Goal: Task Accomplishment & Management: Complete application form

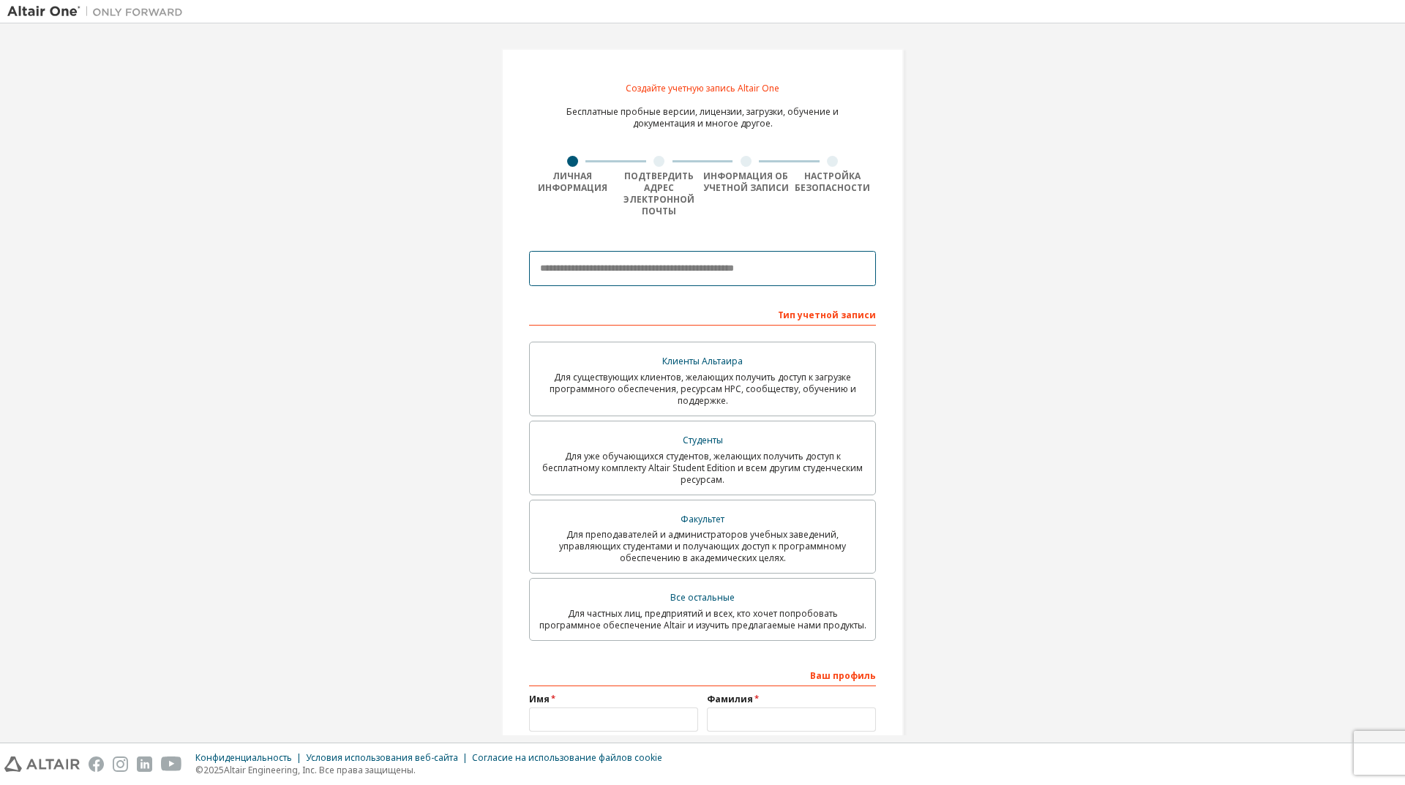
click at [602, 276] on input "email" at bounding box center [702, 268] width 347 height 35
click at [1081, 278] on div "Создайте учетную запись Altair One Бесплатные пробные версии, лицензии, загрузк…" at bounding box center [702, 455] width 1390 height 849
paste input "**********"
type input "**********"
click at [707, 476] on font "Для уже обучающихся студентов, желающих получить доступ к бесплатному комплекту…" at bounding box center [702, 468] width 321 height 36
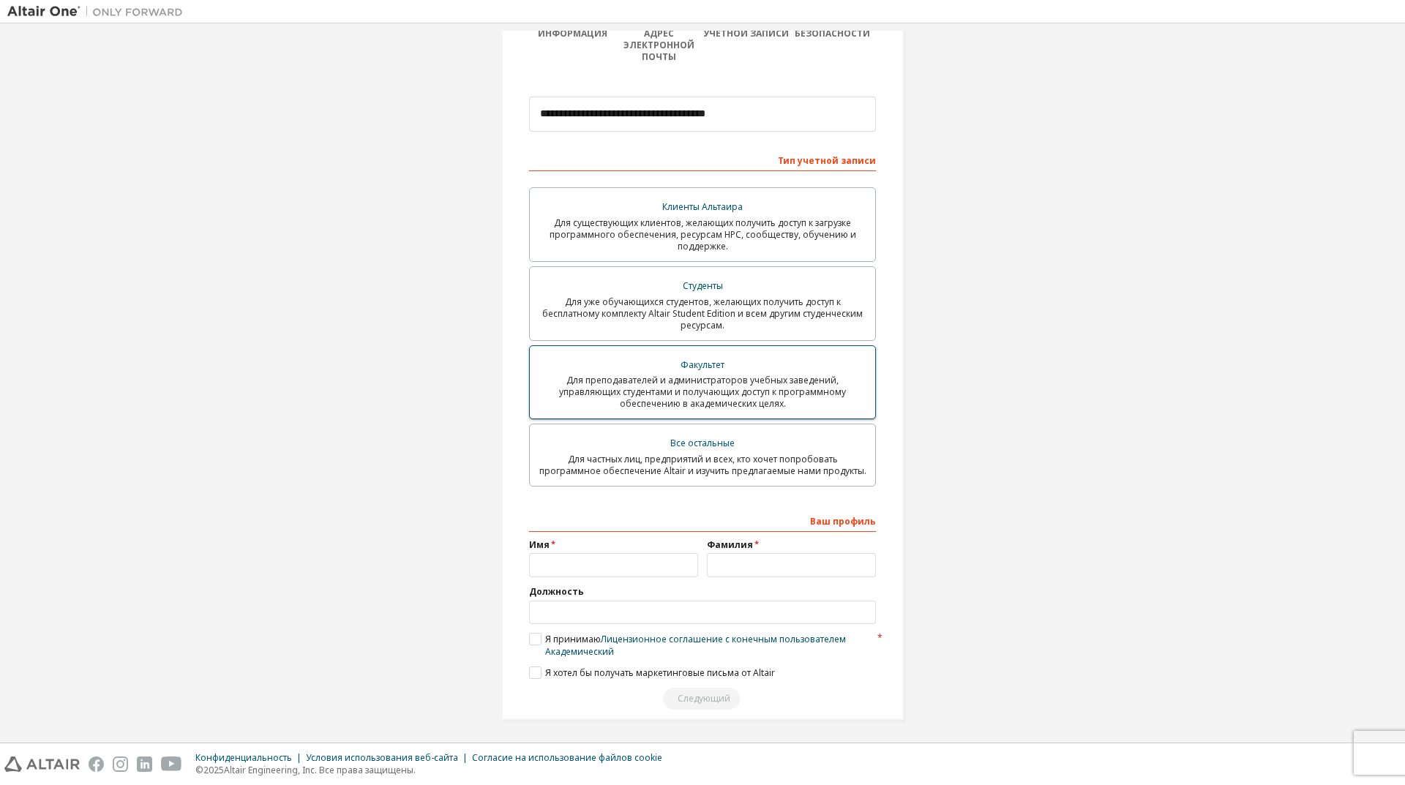
scroll to position [157, 0]
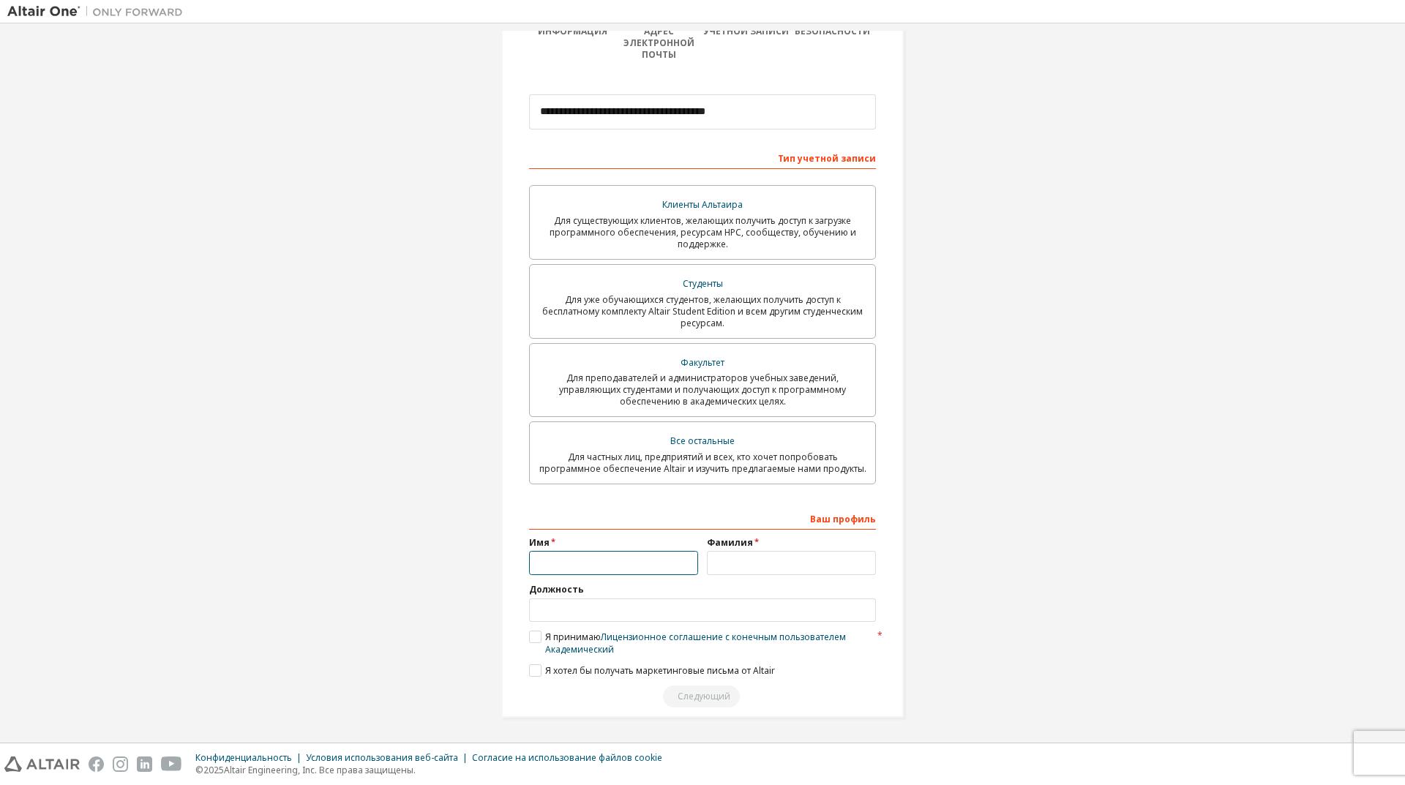
click at [585, 566] on input "text" at bounding box center [613, 563] width 169 height 24
type input "******"
click at [751, 566] on input "text" at bounding box center [791, 563] width 169 height 24
type input "**********"
click at [595, 611] on input "text" at bounding box center [702, 611] width 347 height 24
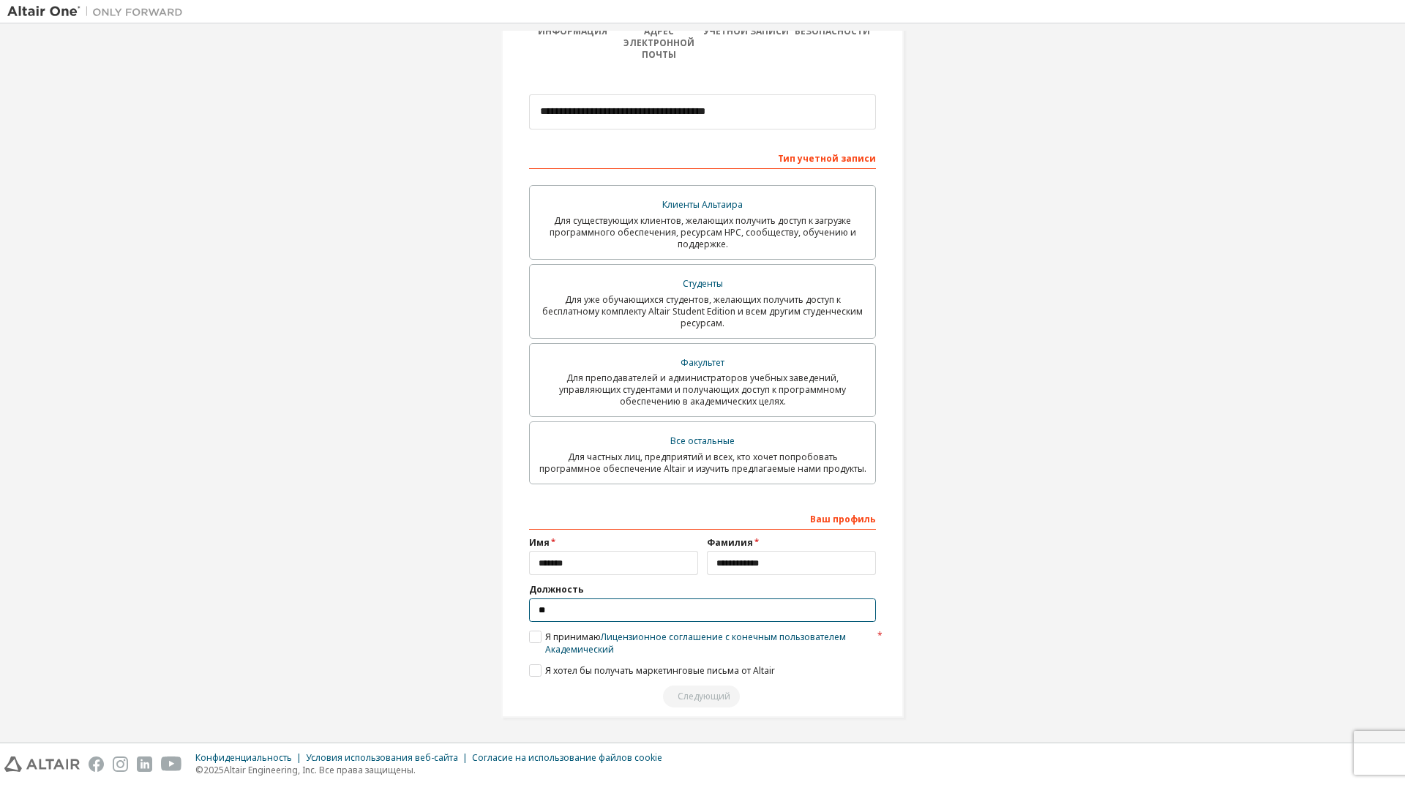
type input "*"
type input "*******"
click at [545, 634] on font "Я принимаю" at bounding box center [573, 637] width 56 height 12
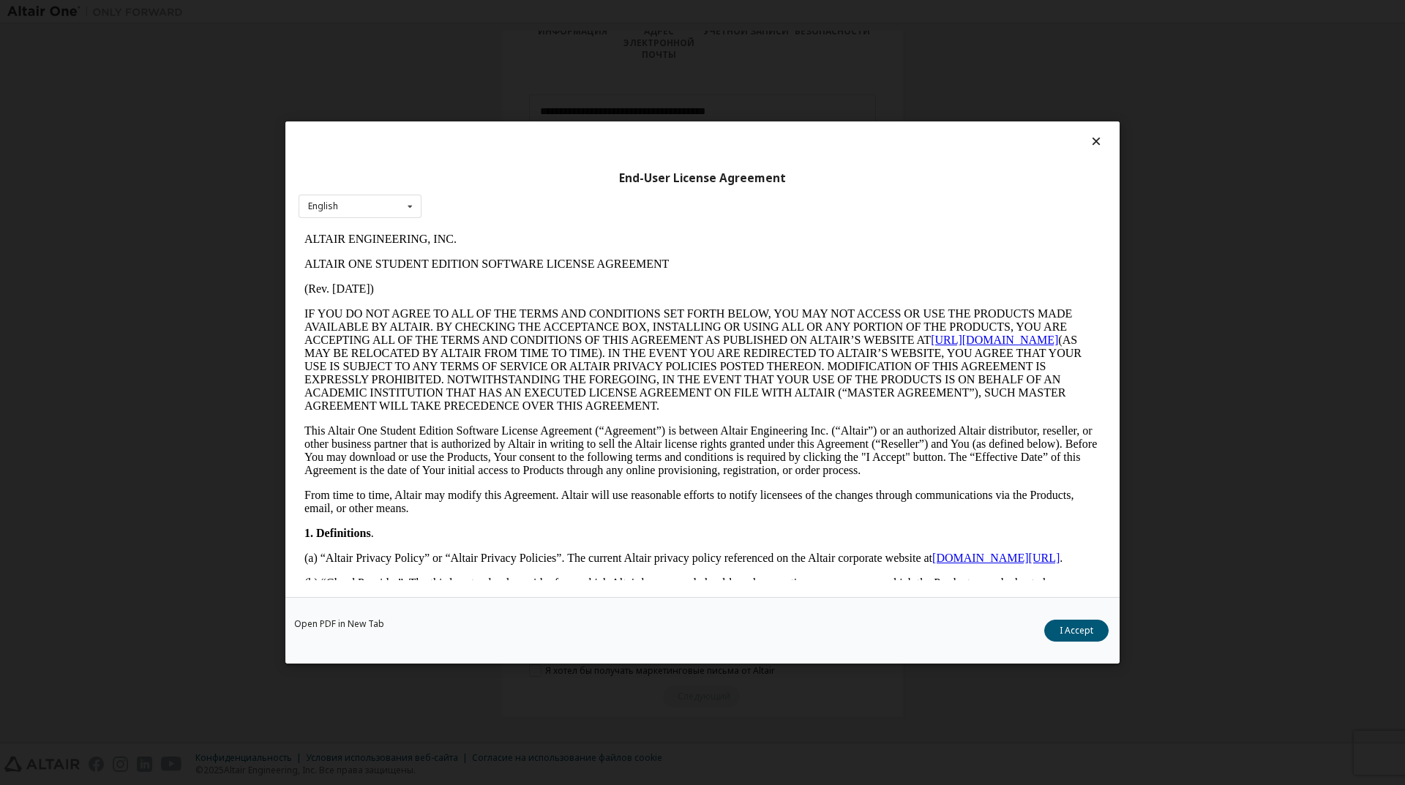
scroll to position [0, 0]
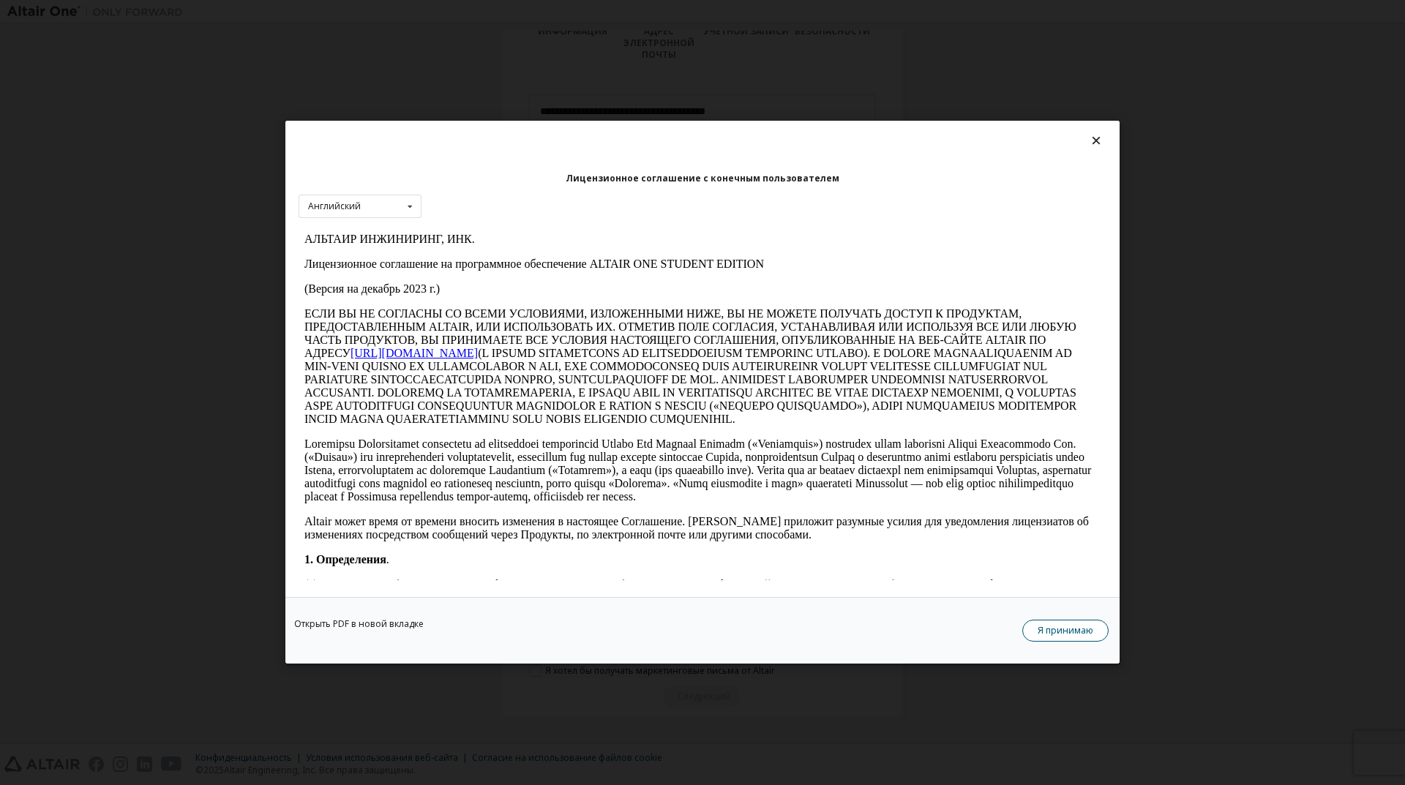
click at [1049, 621] on button "Я принимаю" at bounding box center [1065, 632] width 86 height 22
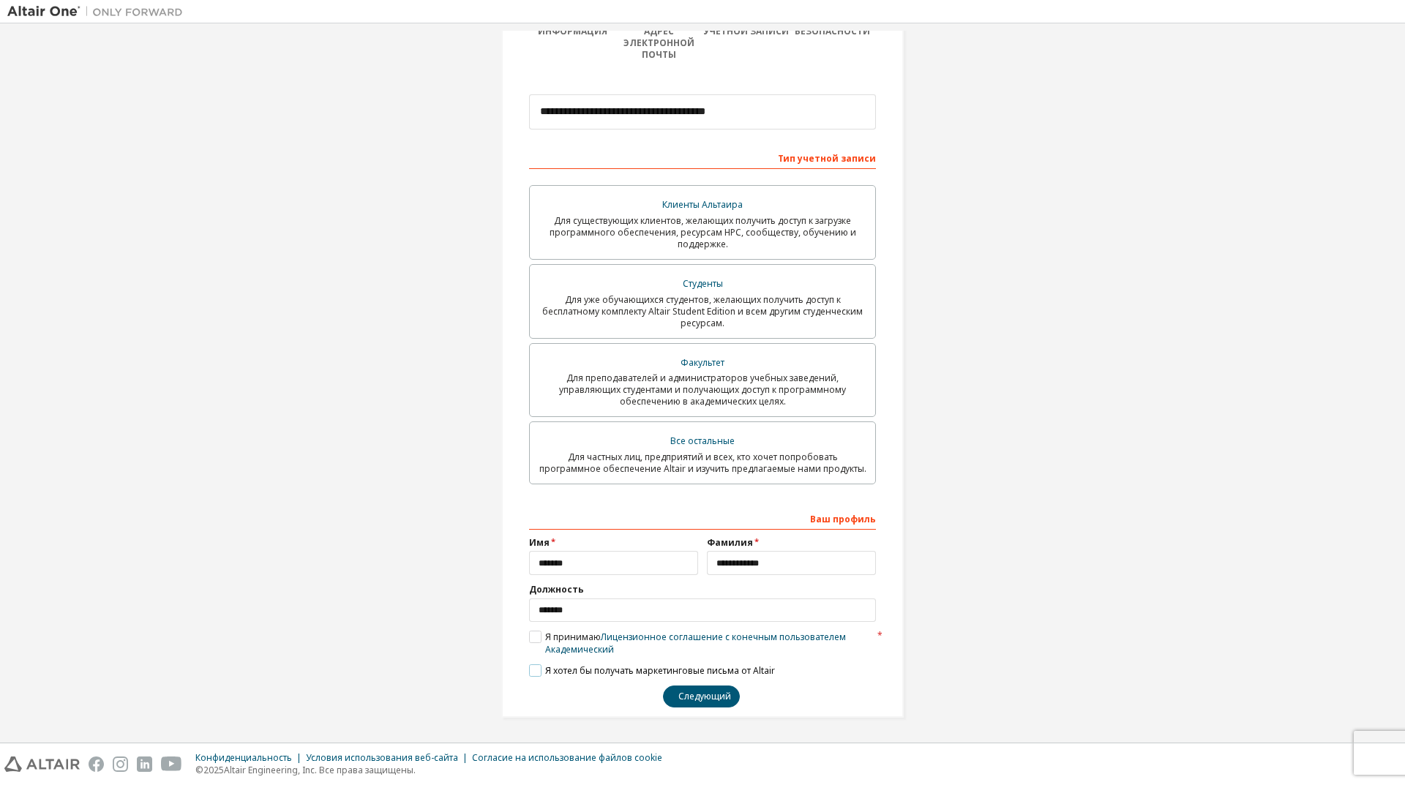
click at [529, 670] on label "Я хотел бы получать маркетинговые письма от Altair" at bounding box center [652, 670] width 246 height 12
click at [727, 700] on font "Следующий" at bounding box center [704, 696] width 53 height 12
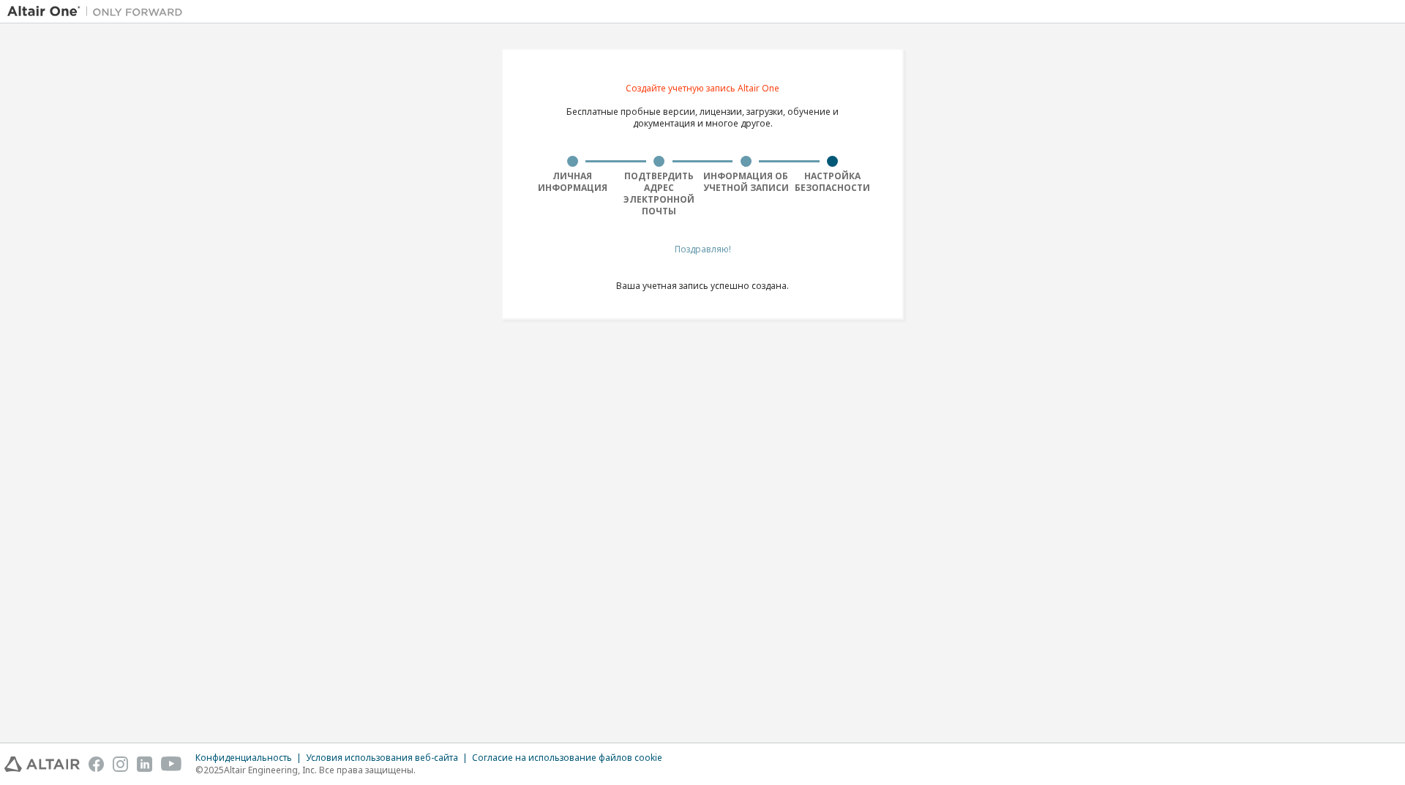
click at [702, 250] on font "Поздравляю!" at bounding box center [703, 249] width 56 height 12
drag, startPoint x: 635, startPoint y: 286, endPoint x: 730, endPoint y: 269, distance: 96.0
click at [752, 277] on div "Поздравляю! Ваша учетная запись успешно создана." at bounding box center [702, 277] width 173 height 66
click at [637, 165] on div at bounding box center [659, 161] width 87 height 11
click at [659, 164] on div at bounding box center [659, 161] width 11 height 11
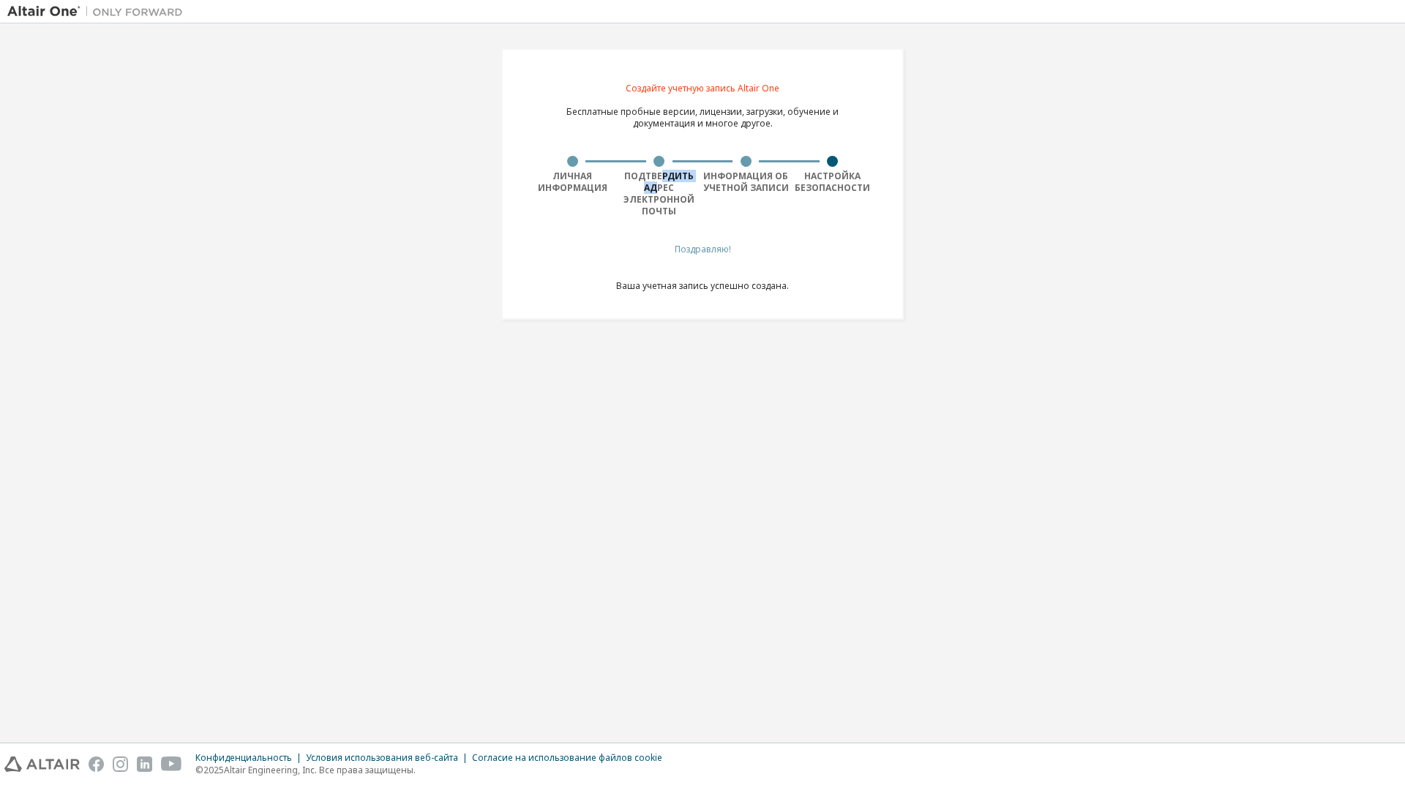
click at [660, 184] on font "Подтвердить адрес электронной почты" at bounding box center [659, 194] width 71 height 48
drag, startPoint x: 662, startPoint y: 199, endPoint x: 656, endPoint y: 203, distance: 7.5
click at [662, 199] on font "Подтвердить адрес электронной почты" at bounding box center [659, 194] width 71 height 48
click at [719, 88] on font "Создайте учетную запись Altair One" at bounding box center [703, 88] width 154 height 12
drag, startPoint x: 670, startPoint y: 109, endPoint x: 674, endPoint y: 118, distance: 9.5
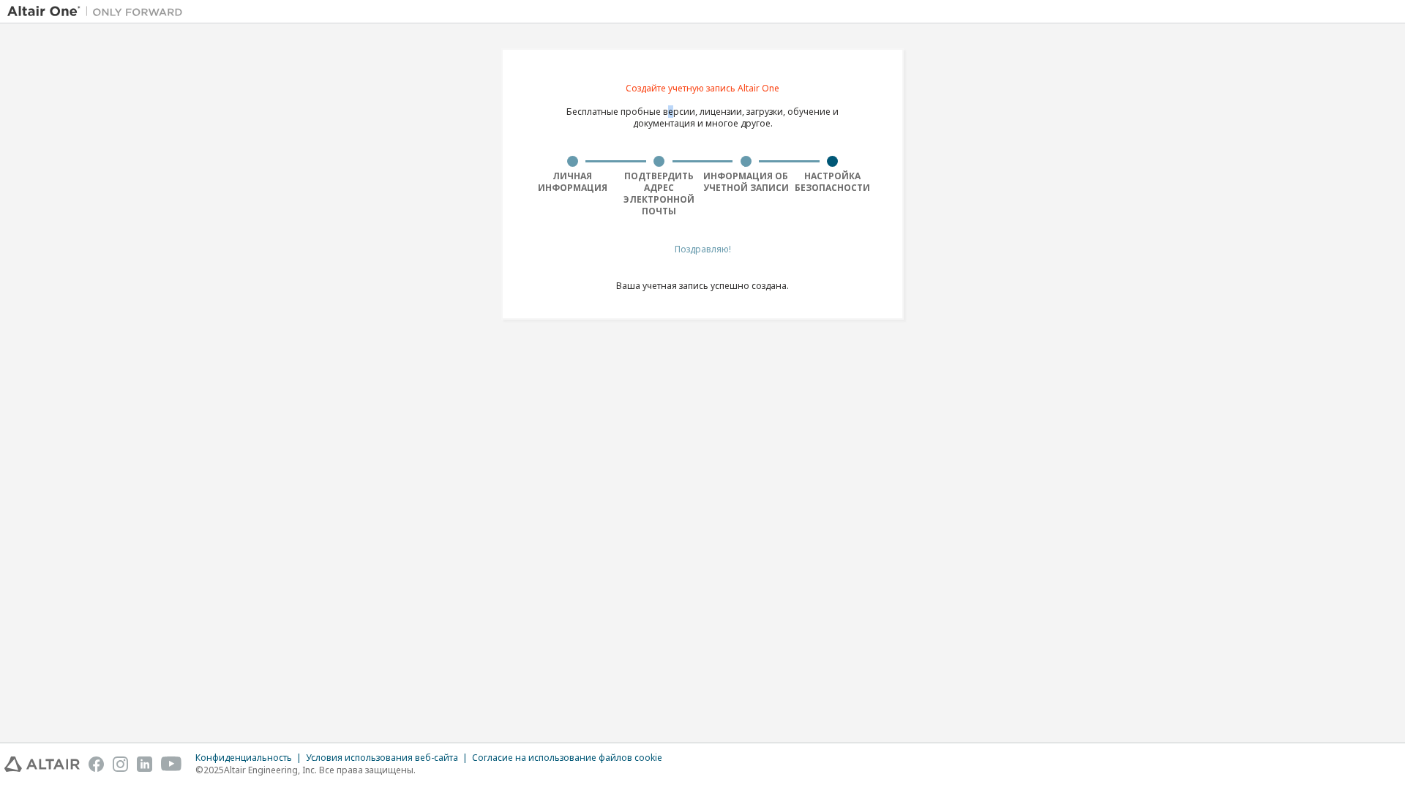
click at [674, 118] on div "Бесплатные пробные версии, лицензии, загрузки, обучение и документация и многое…" at bounding box center [702, 117] width 272 height 23
click at [678, 127] on font "документация и многое другое." at bounding box center [703, 123] width 140 height 12
click at [696, 258] on div "Поздравляю! Ваша учетная запись успешно создана." at bounding box center [702, 277] width 173 height 66
